Goal: Information Seeking & Learning: Compare options

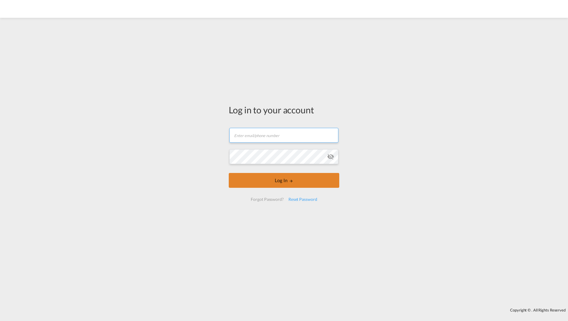
type input "[PERSON_NAME][EMAIL_ADDRESS][DOMAIN_NAME]"
click at [271, 181] on button "Log In" at bounding box center [284, 180] width 110 height 15
